Goal: Information Seeking & Learning: Learn about a topic

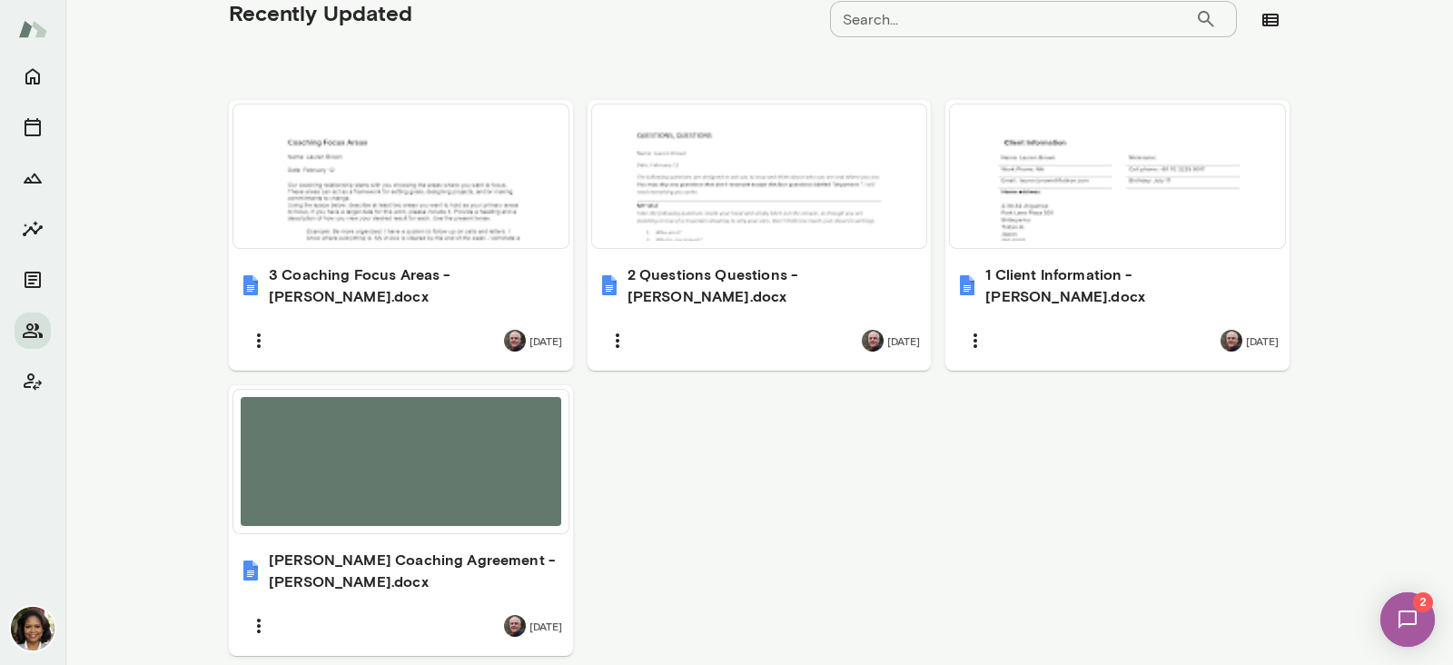
scroll to position [565, 0]
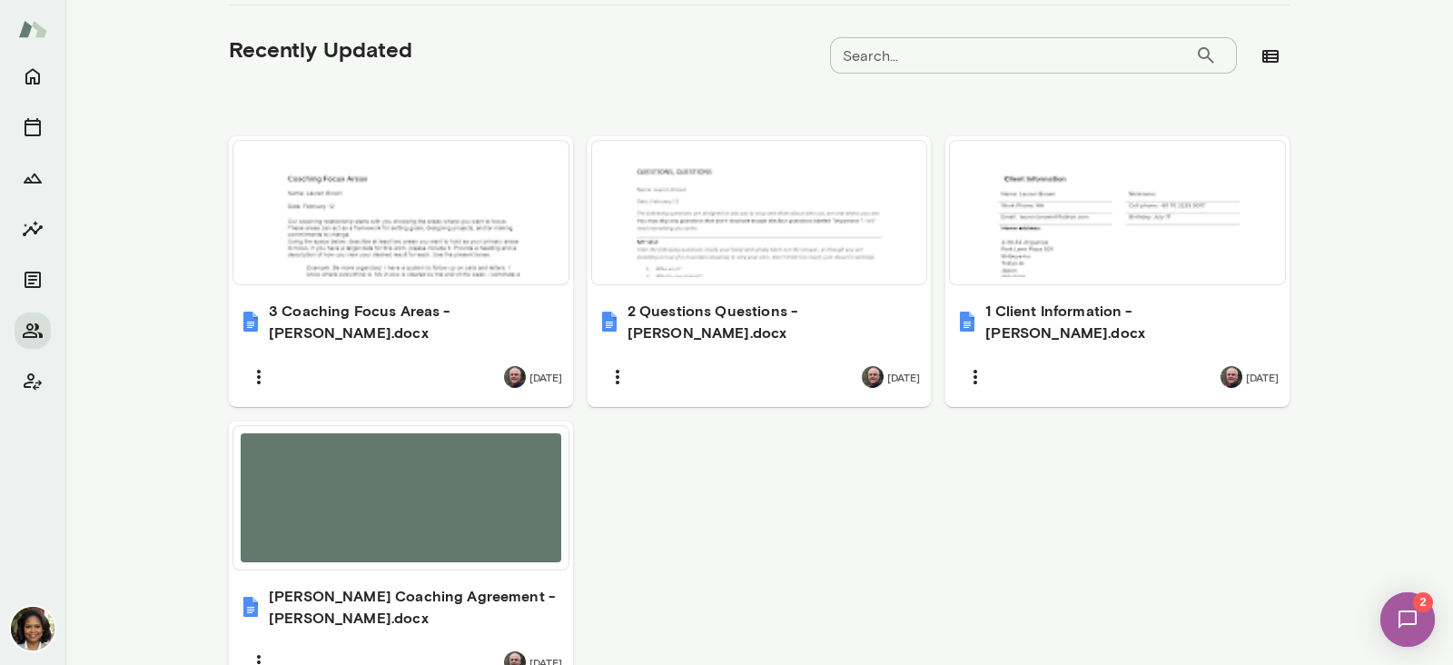
click at [427, 261] on div at bounding box center [401, 212] width 321 height 129
click at [779, 240] on div at bounding box center [760, 212] width 321 height 129
click at [400, 325] on h6 "3 Coaching Focus Areas - [PERSON_NAME].docx" at bounding box center [415, 322] width 293 height 44
click at [1120, 275] on div at bounding box center [1117, 212] width 321 height 129
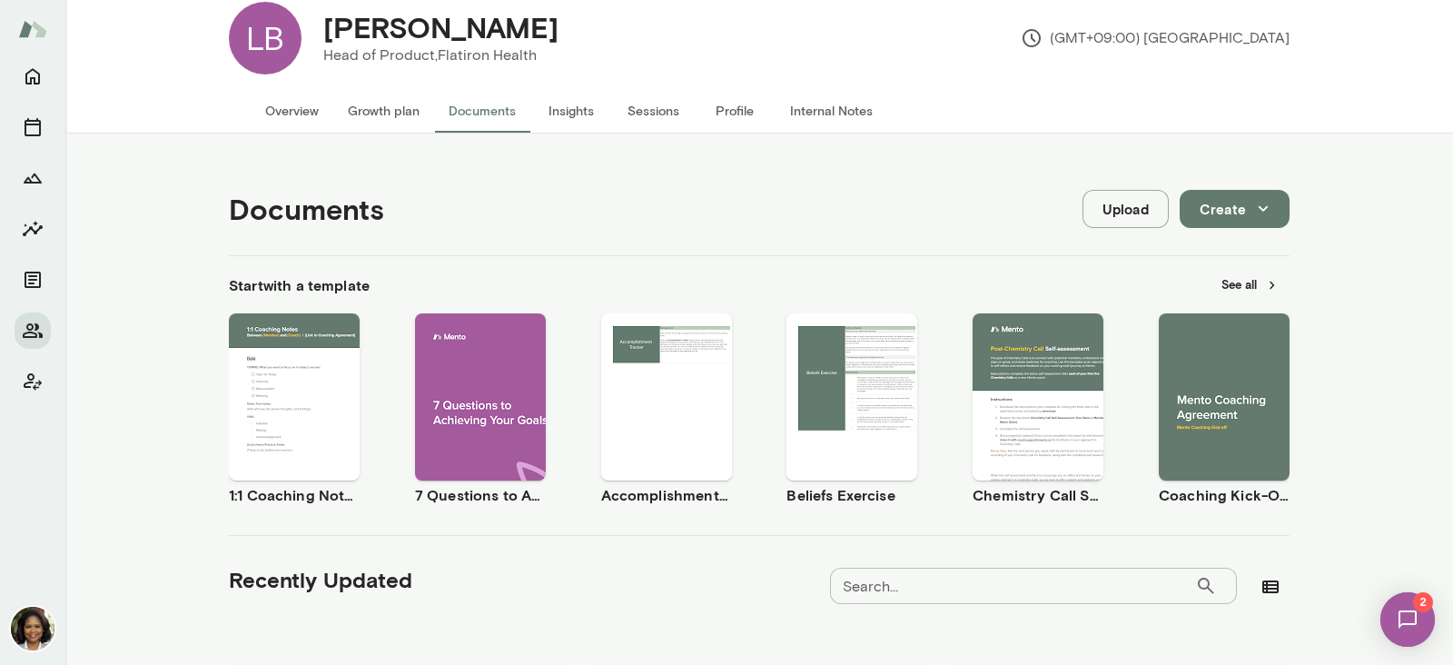
scroll to position [0, 0]
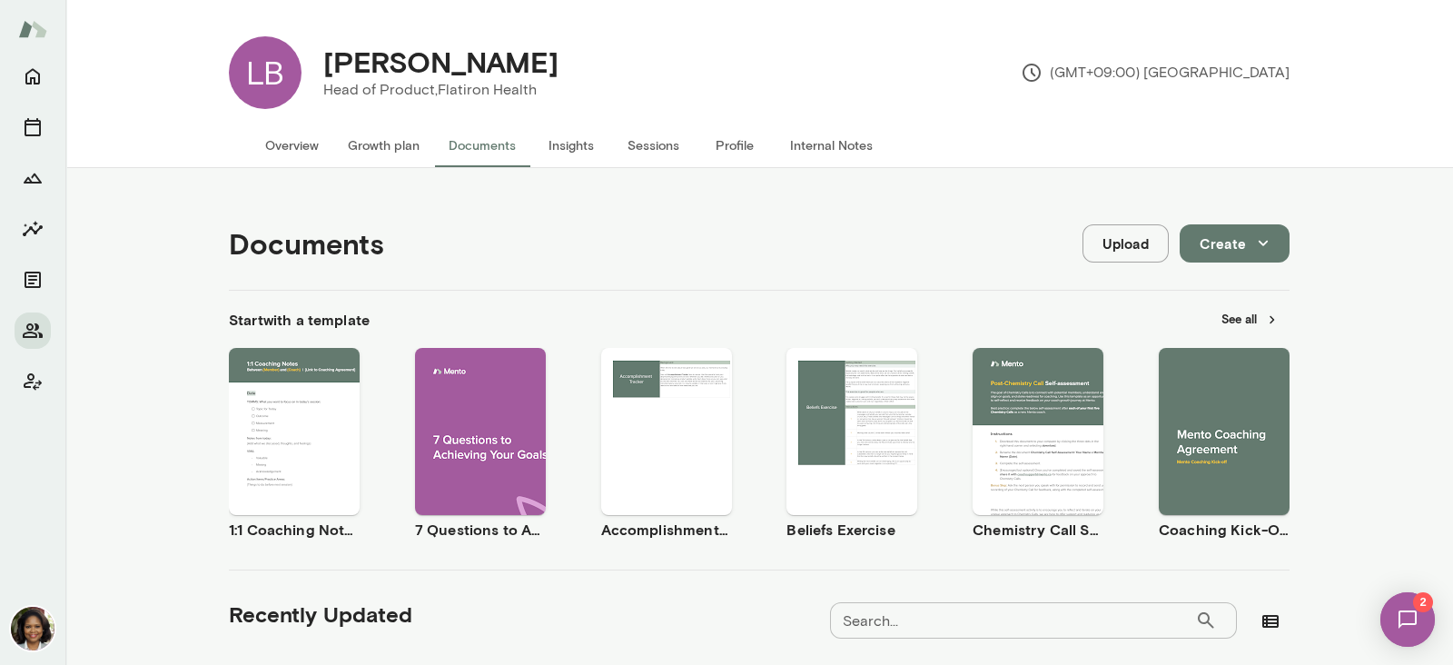
click at [808, 143] on button "Internal Notes" at bounding box center [832, 146] width 112 height 44
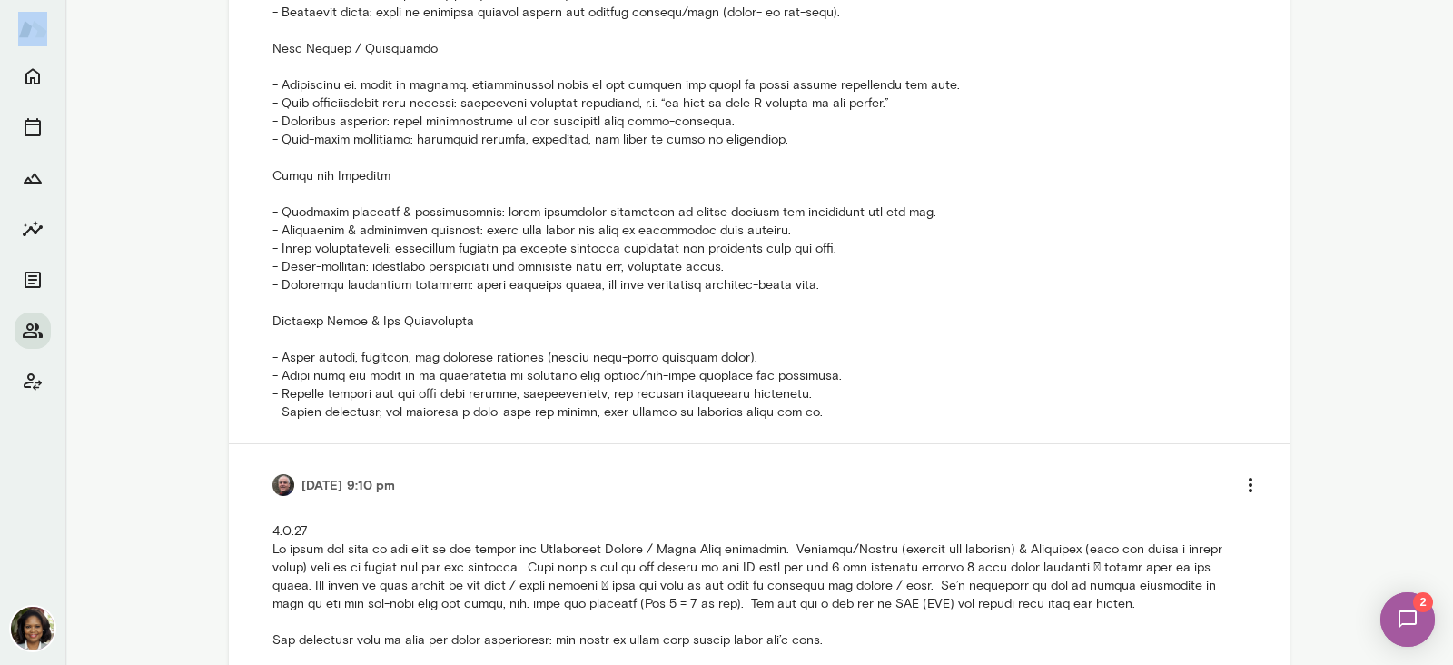
scroll to position [1267, 0]
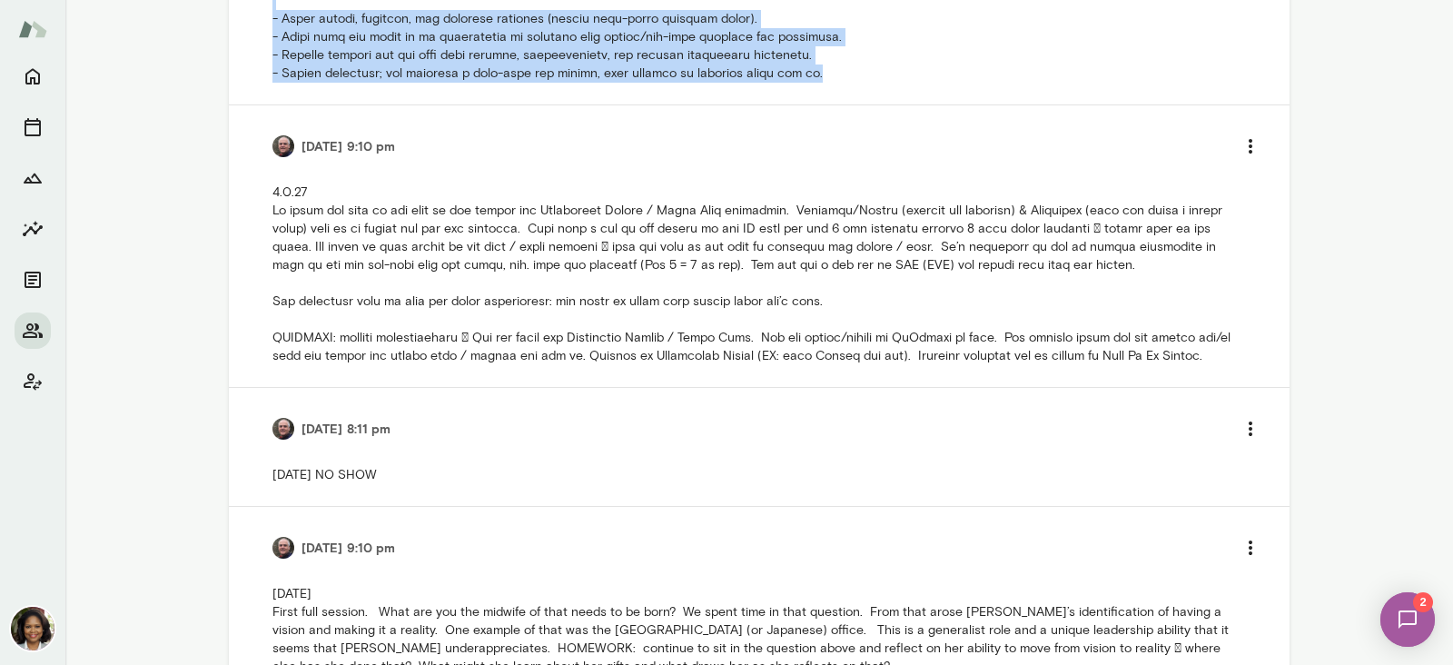
drag, startPoint x: 265, startPoint y: 255, endPoint x: 931, endPoint y: 64, distance: 692.9
copy p "Loremipsum & Dolorsi Ametcon - Adip: Elitsedd eiusmod temp i UT-labor etdo, mag…"
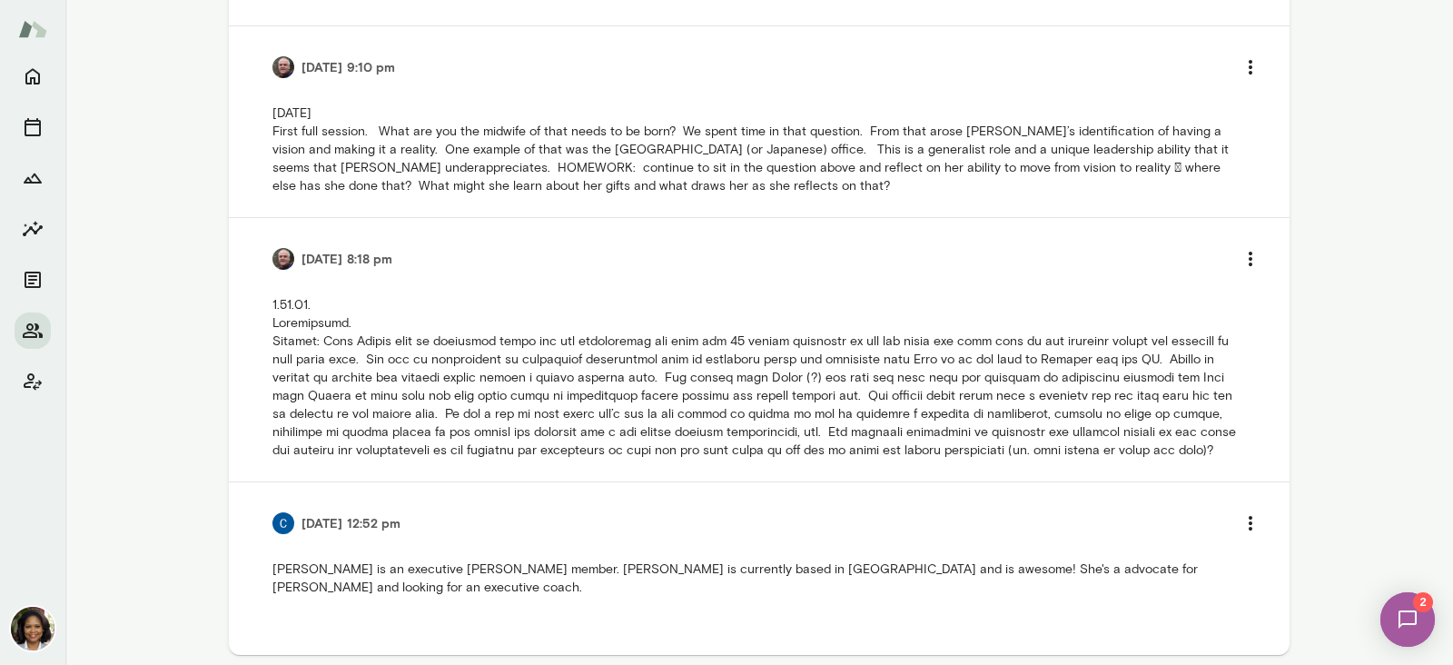
scroll to position [1759, 0]
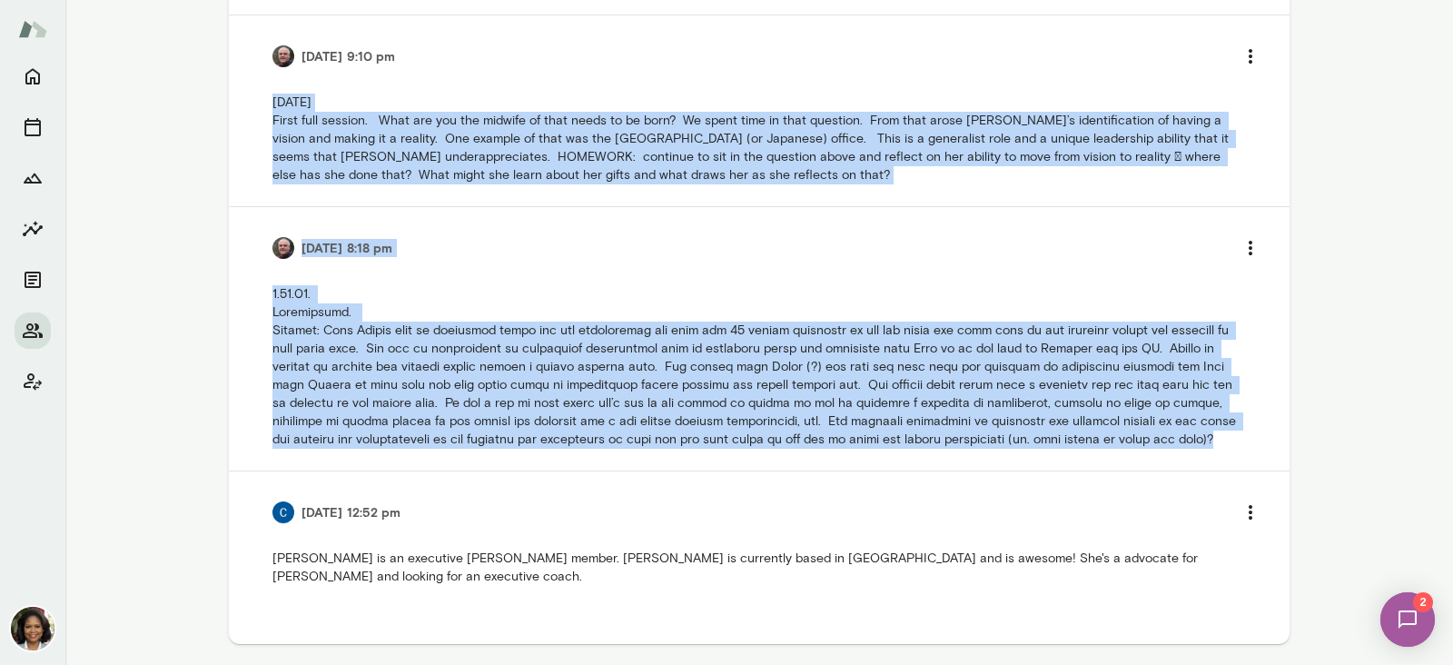
drag, startPoint x: 339, startPoint y: 463, endPoint x: 233, endPoint y: 105, distance: 373.1
copy ul "7.5.43 Lorem ipsu dolorsi. Amet con adi eli seddoei te inci utlab et do magn? A…"
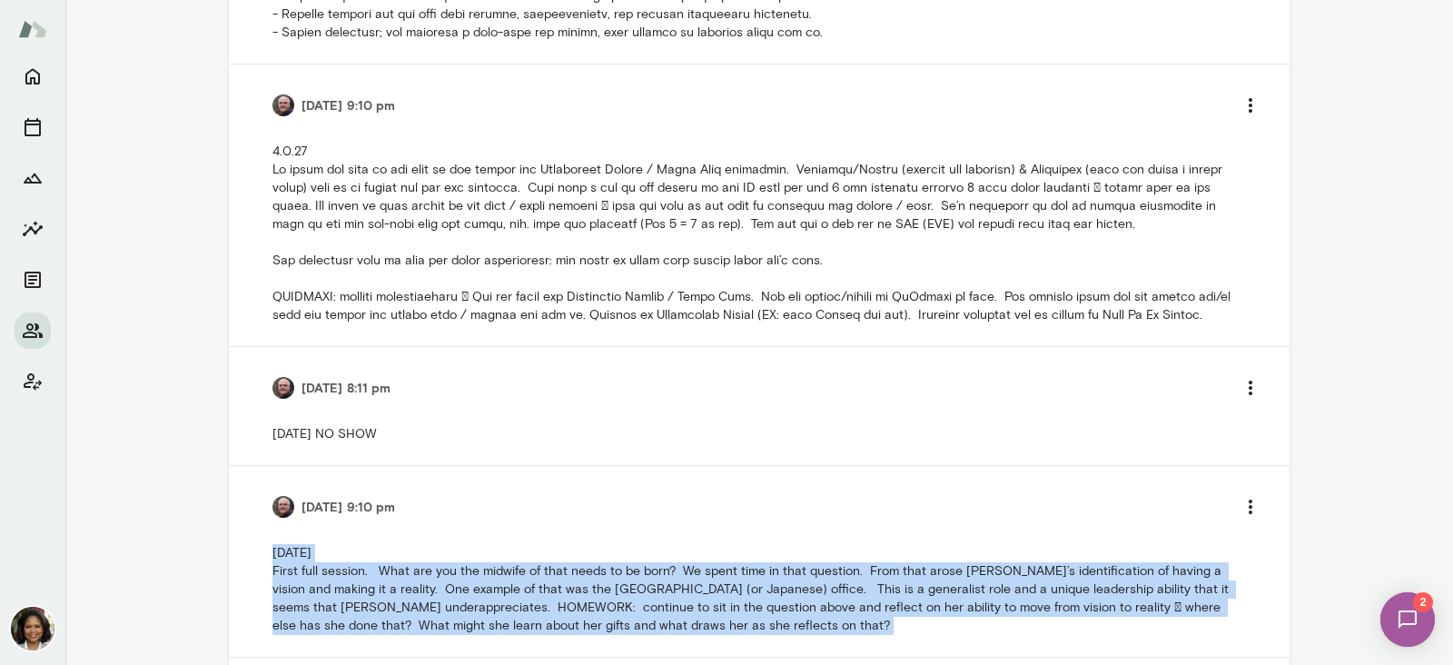
scroll to position [1304, 0]
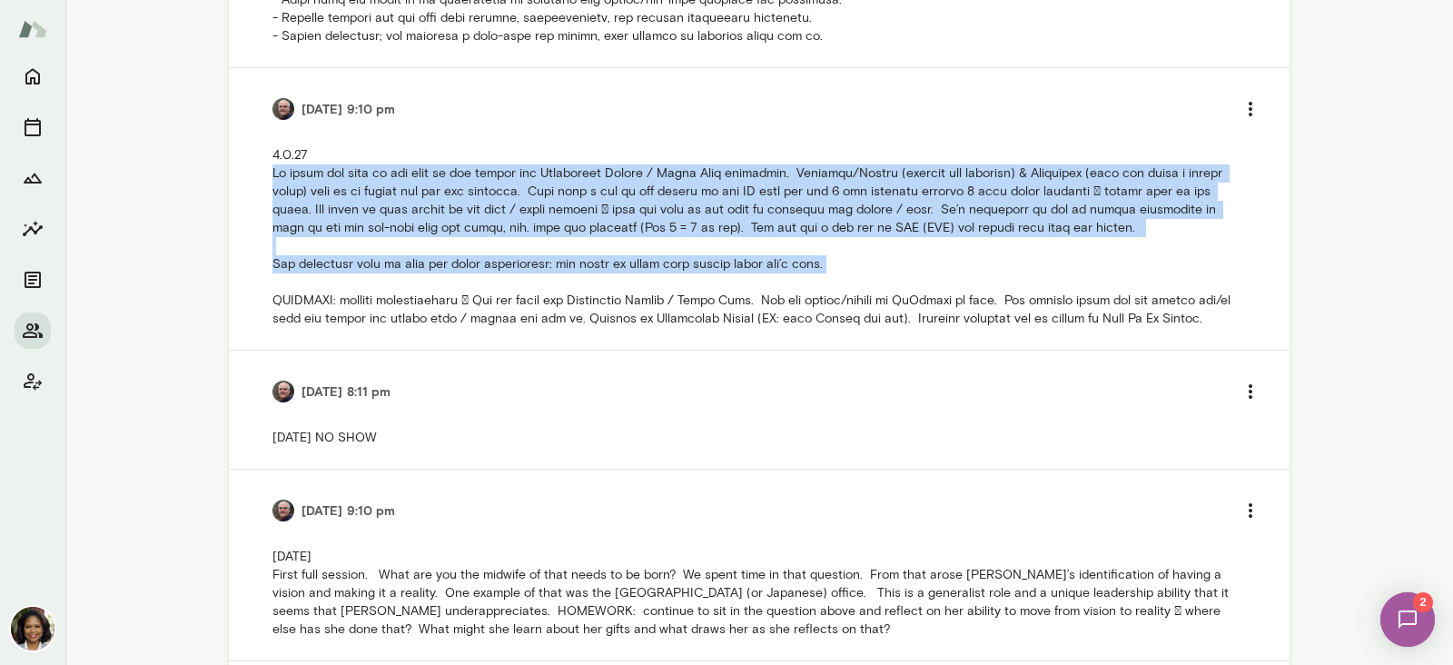
drag, startPoint x: 825, startPoint y: 255, endPoint x: 250, endPoint y: 173, distance: 580.8
click at [251, 173] on li "[DATE] 9:10 pm" at bounding box center [759, 209] width 1017 height 282
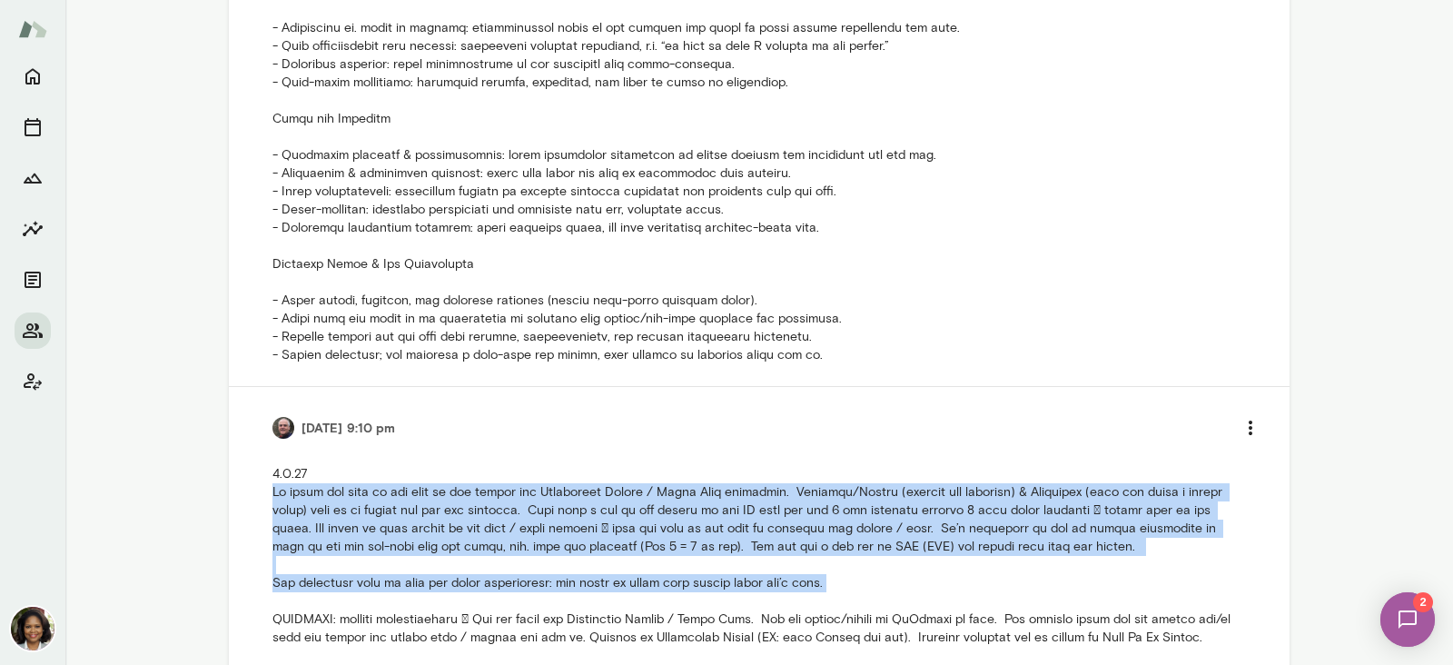
scroll to position [964, 0]
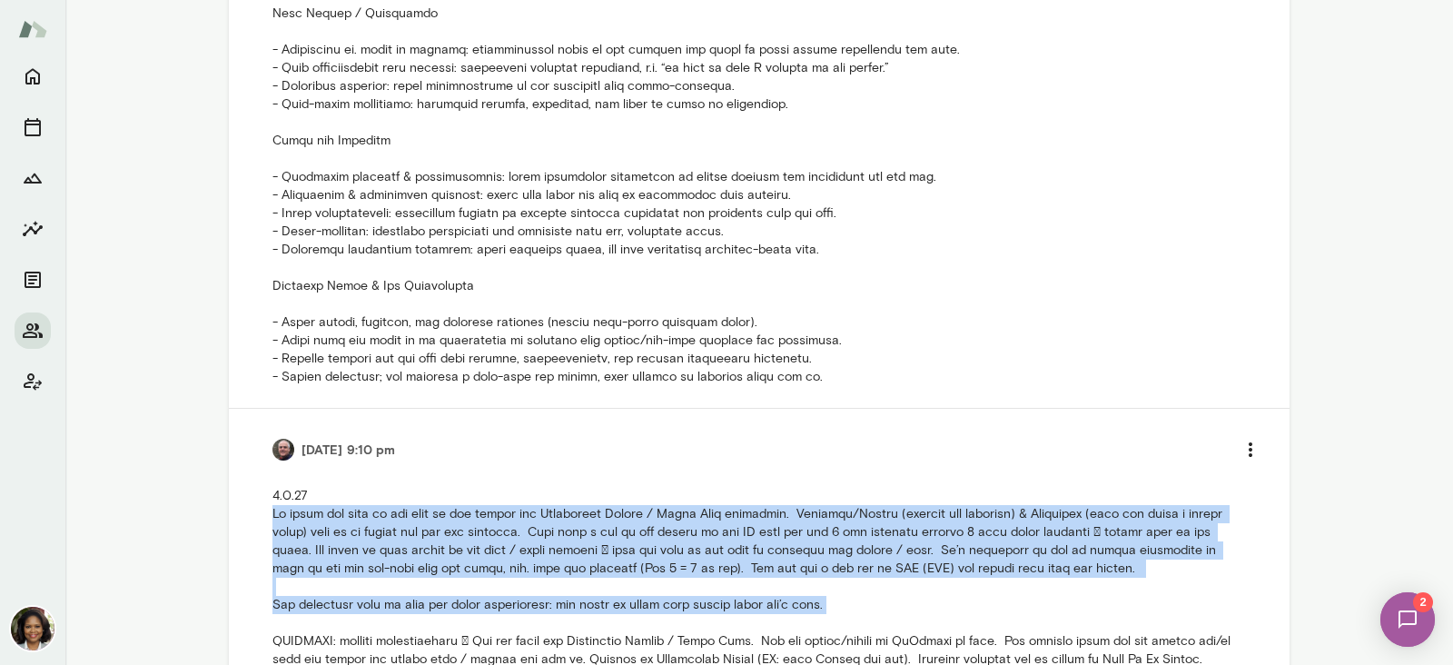
copy p "We spent the bulk of our time in and around the Leadership Vision / Ideal Self …"
